Goal: Task Accomplishment & Management: Manage account settings

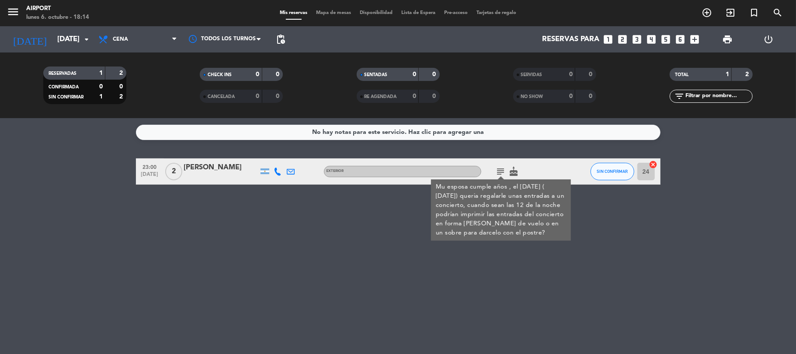
click at [96, 212] on div "No hay notas para este servicio. Haz clic para agregar una 23:00 [DATE] 2 [PERS…" at bounding box center [398, 236] width 796 height 236
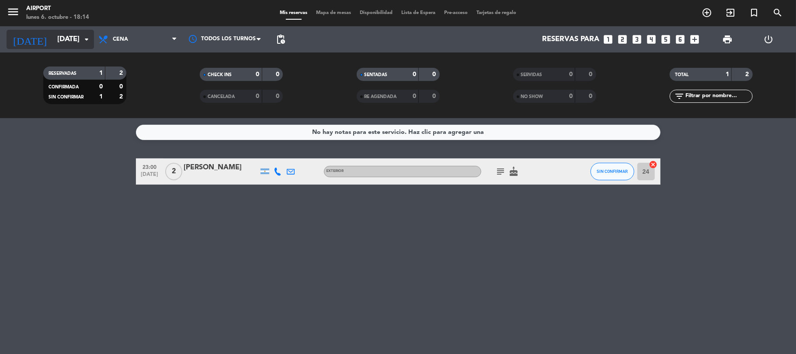
click at [80, 34] on input "[DATE]" at bounding box center [100, 39] width 94 height 17
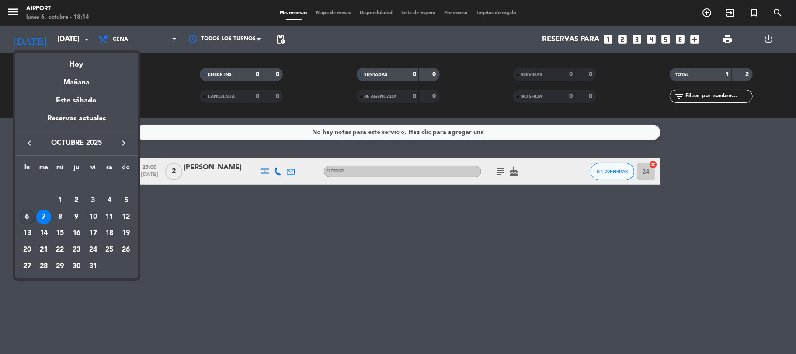
click at [31, 216] on div "6" at bounding box center [27, 216] width 15 height 15
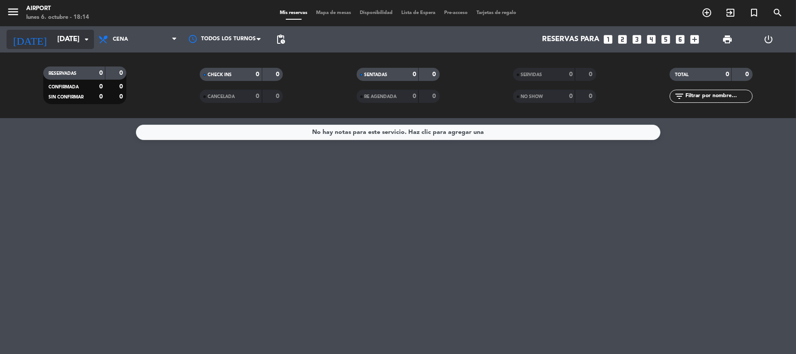
click at [53, 36] on input "[DATE]" at bounding box center [100, 39] width 94 height 17
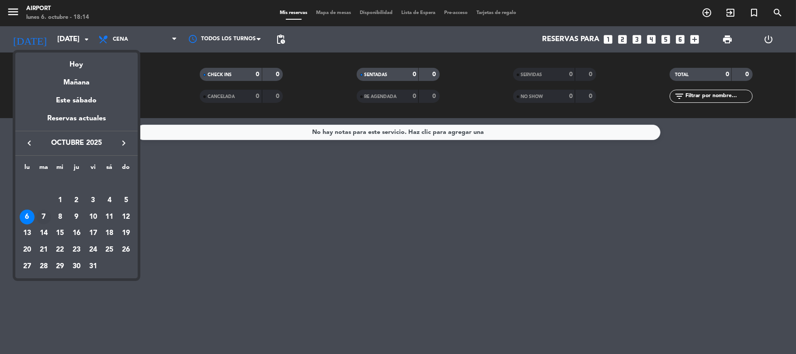
click at [41, 218] on div "7" at bounding box center [43, 216] width 15 height 15
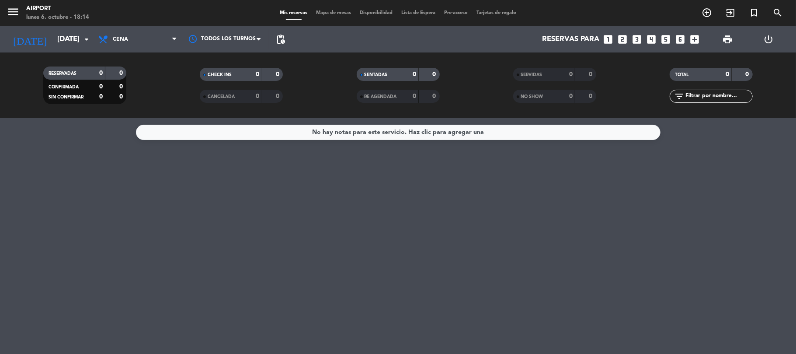
type input "[DATE]"
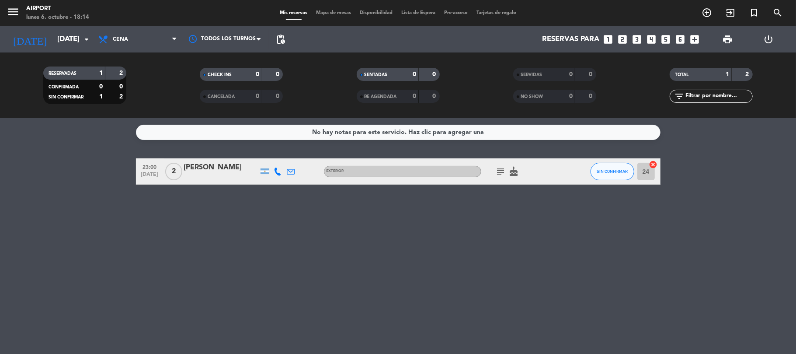
click at [205, 165] on div "[PERSON_NAME]" at bounding box center [221, 167] width 74 height 11
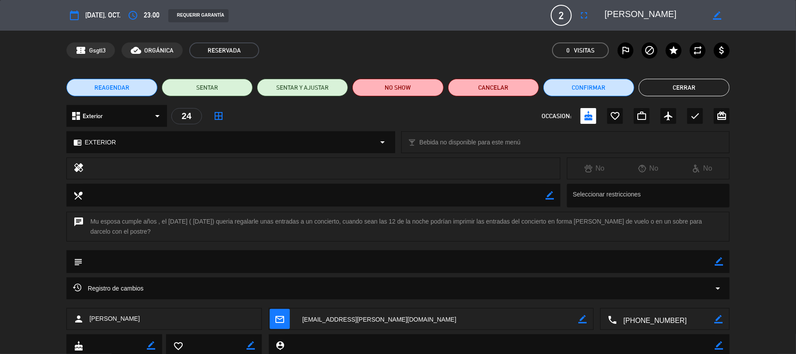
click at [150, 113] on div "dashboard Exterior arrow_drop_down" at bounding box center [116, 116] width 101 height 22
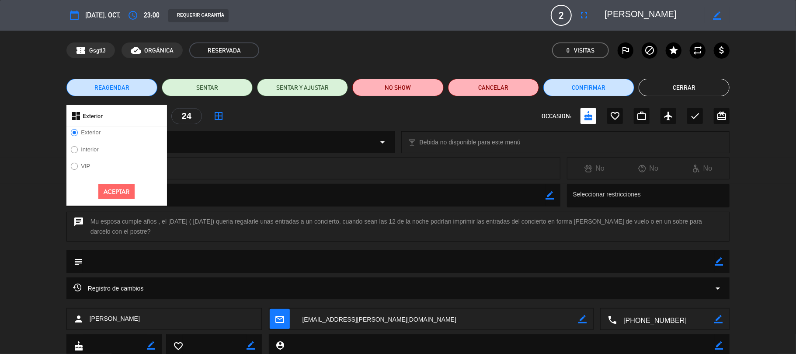
click at [81, 164] on label "VIP" at bounding box center [85, 166] width 9 height 6
click at [119, 196] on button "Aceptar" at bounding box center [116, 191] width 36 height 15
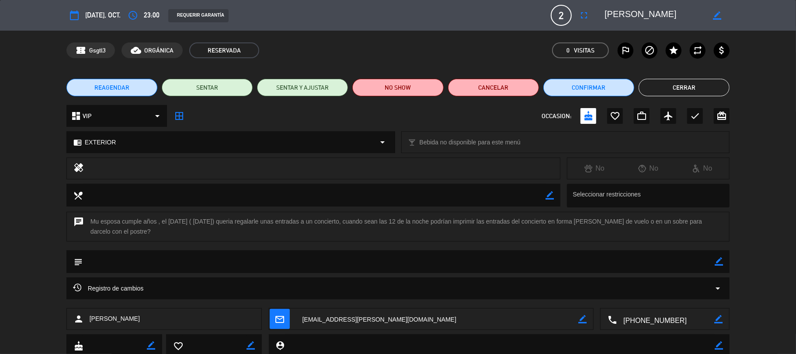
click at [191, 143] on div "chrome_reader_mode EXTERIOR arrow_drop_down" at bounding box center [231, 142] width 328 height 21
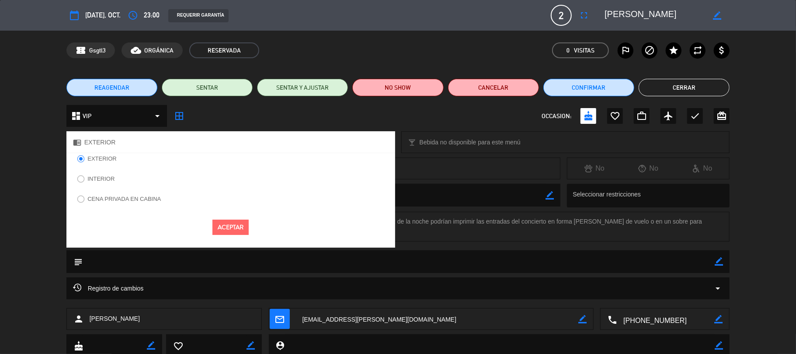
click at [81, 200] on input "CENA PRIVADA EN CABINA" at bounding box center [80, 198] width 6 height 6
radio input "true"
drag, startPoint x: 228, startPoint y: 230, endPoint x: 233, endPoint y: 240, distance: 11.0
click at [228, 229] on button "Aceptar" at bounding box center [230, 226] width 36 height 15
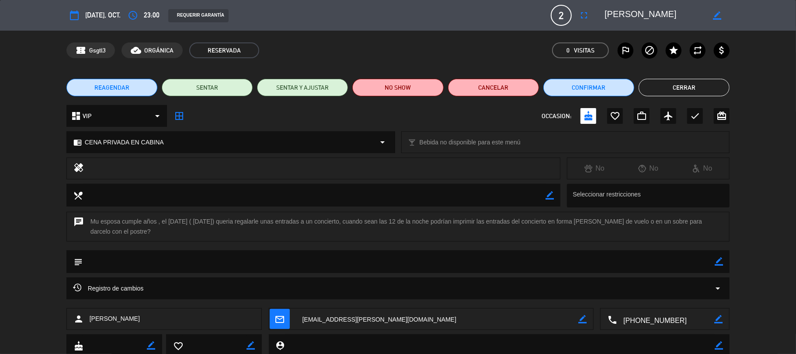
click at [670, 86] on button "Cerrar" at bounding box center [684, 87] width 91 height 17
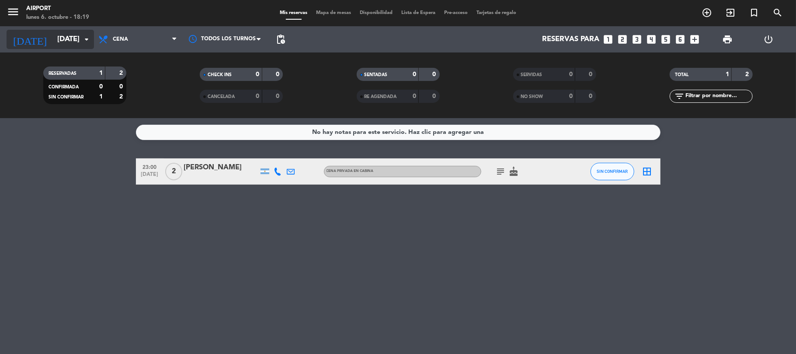
click at [59, 42] on input "[DATE]" at bounding box center [100, 39] width 94 height 17
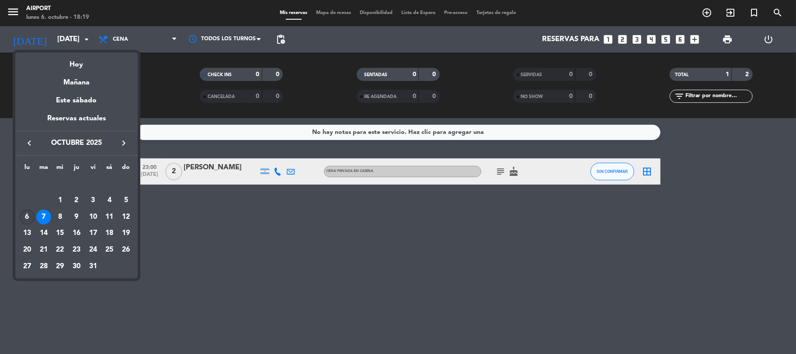
click at [25, 214] on div "6" at bounding box center [27, 216] width 15 height 15
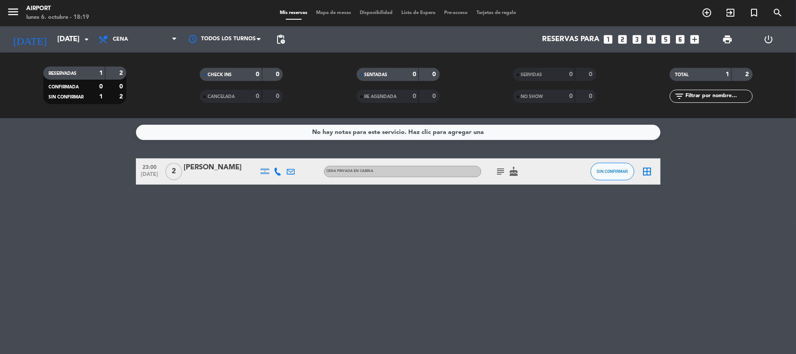
type input "[DATE]"
